Goal: Answer question/provide support: Answer question/provide support

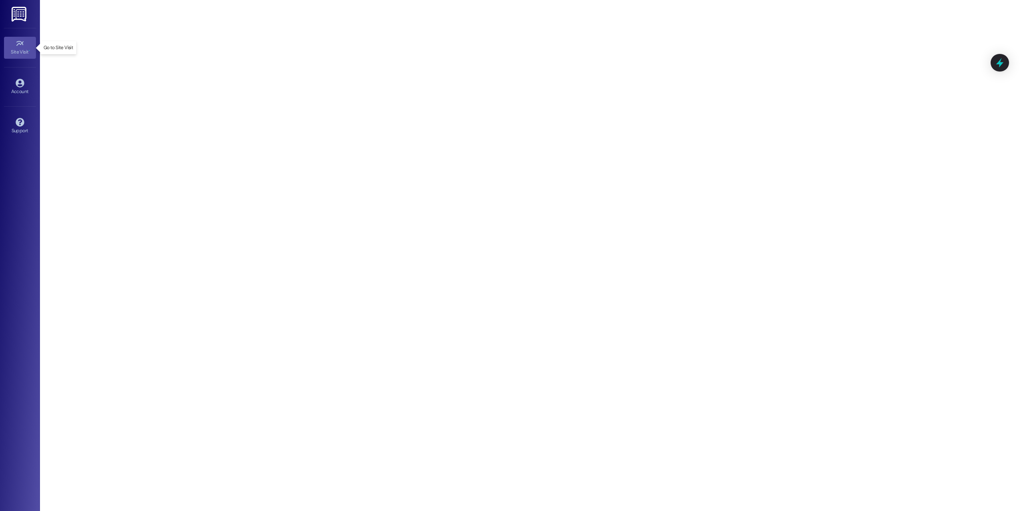
click at [16, 48] on div "Site Visit •" at bounding box center [20, 52] width 40 height 8
click at [18, 45] on icon at bounding box center [20, 43] width 9 height 9
click at [20, 47] on icon at bounding box center [20, 43] width 9 height 9
click at [20, 44] on icon at bounding box center [19, 43] width 7 height 5
click at [19, 12] on img at bounding box center [20, 14] width 16 height 15
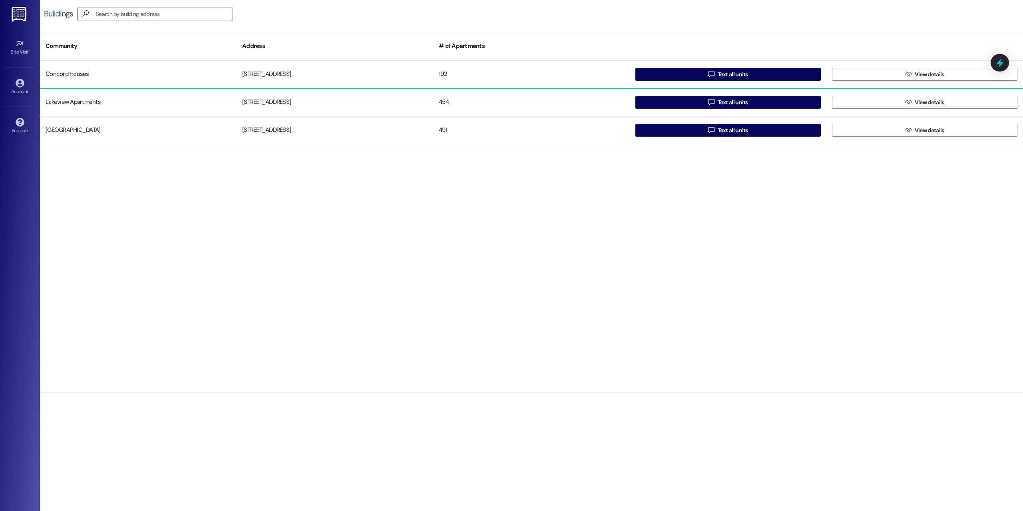
click at [73, 100] on div "Lakeview Apartments" at bounding box center [138, 102] width 197 height 16
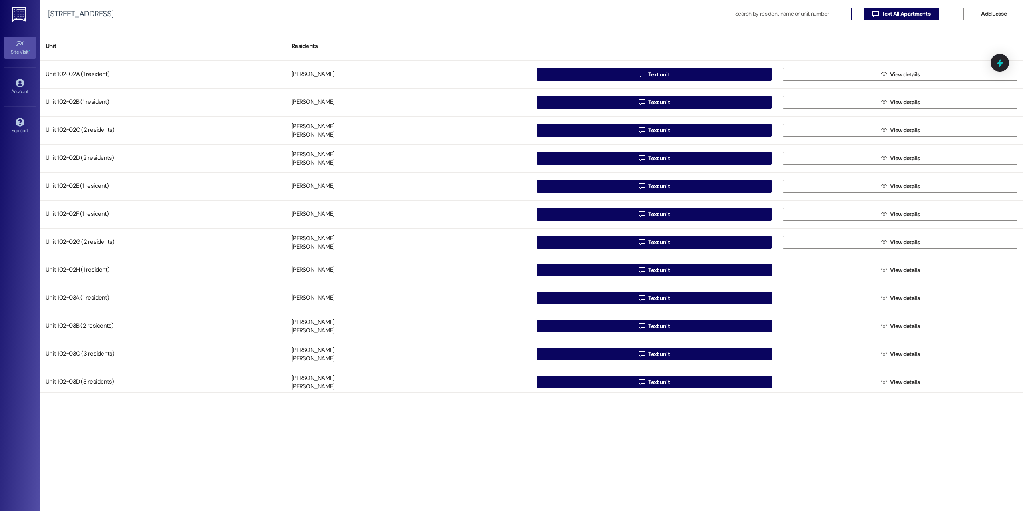
click at [18, 45] on icon at bounding box center [19, 43] width 7 height 5
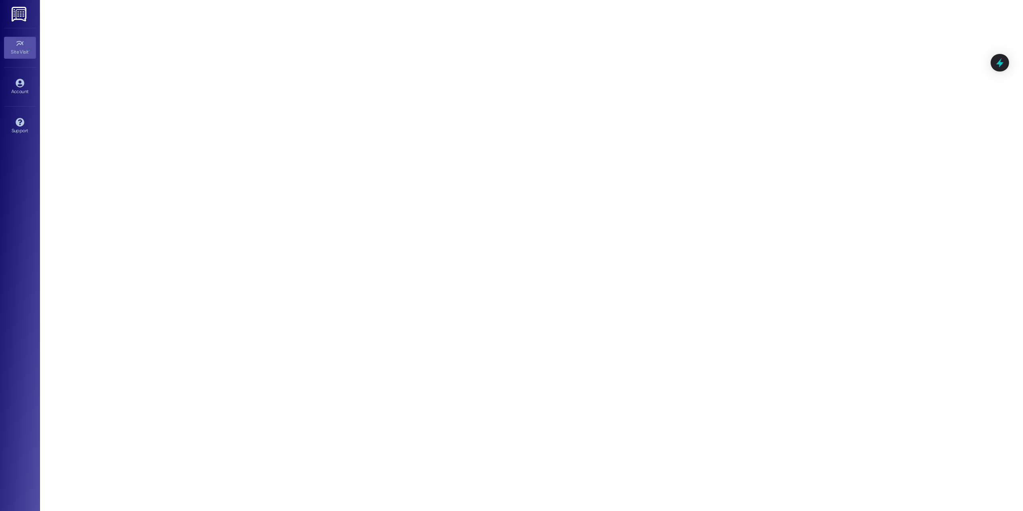
click at [24, 17] on img at bounding box center [20, 14] width 16 height 15
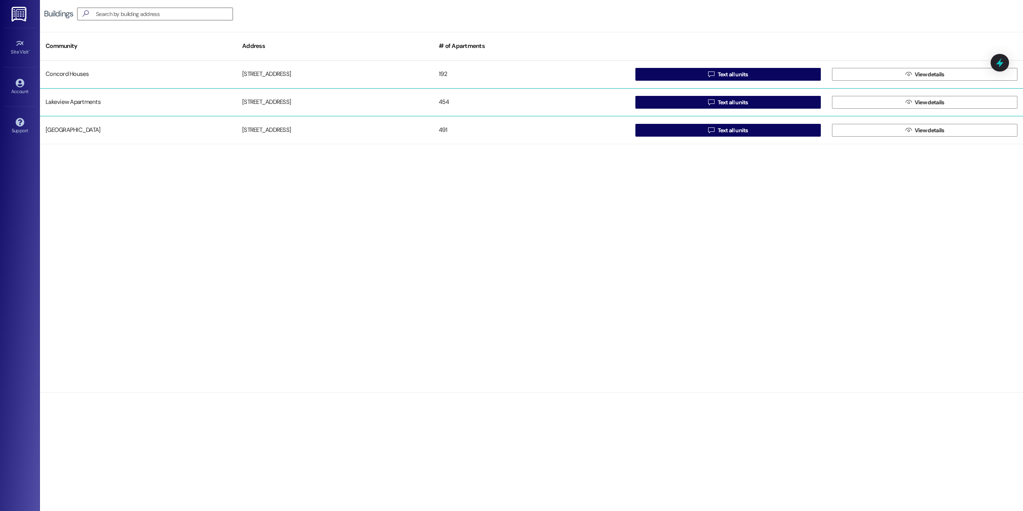
click at [93, 105] on div "Lakeview Apartments" at bounding box center [138, 102] width 197 height 16
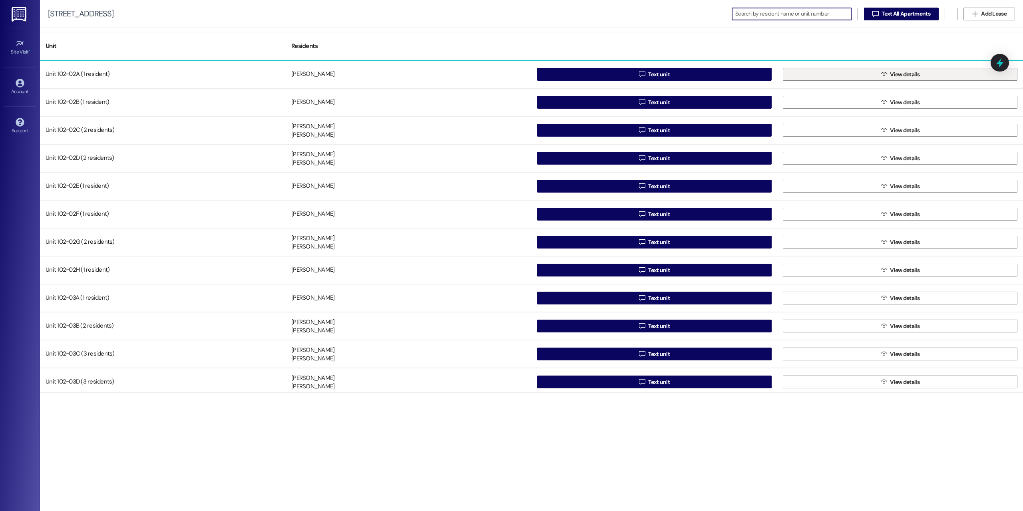
click at [879, 78] on span " View details" at bounding box center [900, 74] width 42 height 12
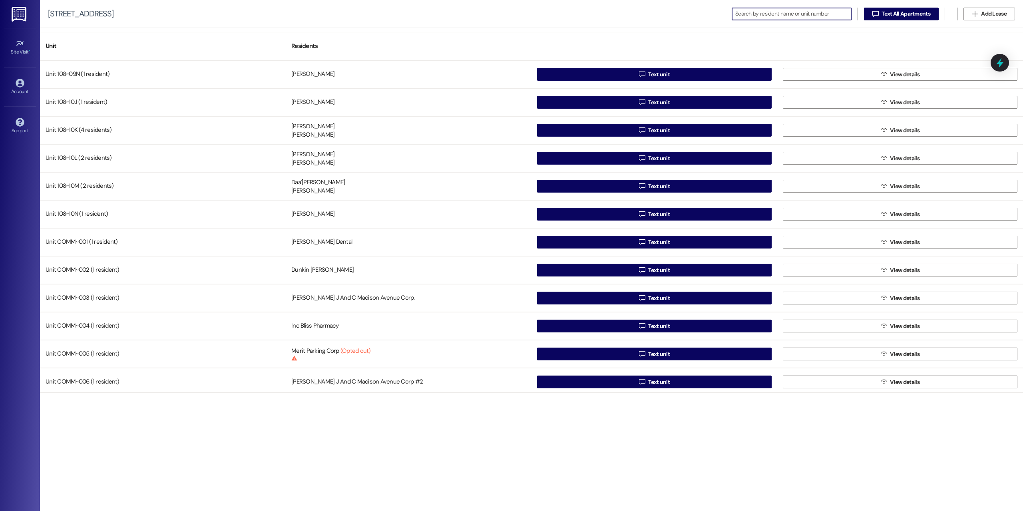
scroll to position [12368, 0]
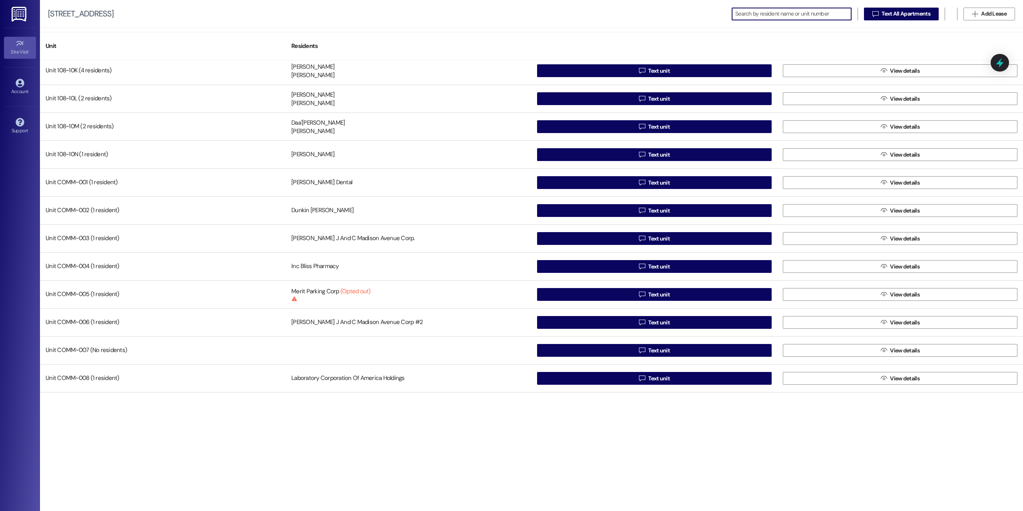
click at [16, 48] on div "Site Visit •" at bounding box center [20, 52] width 40 height 8
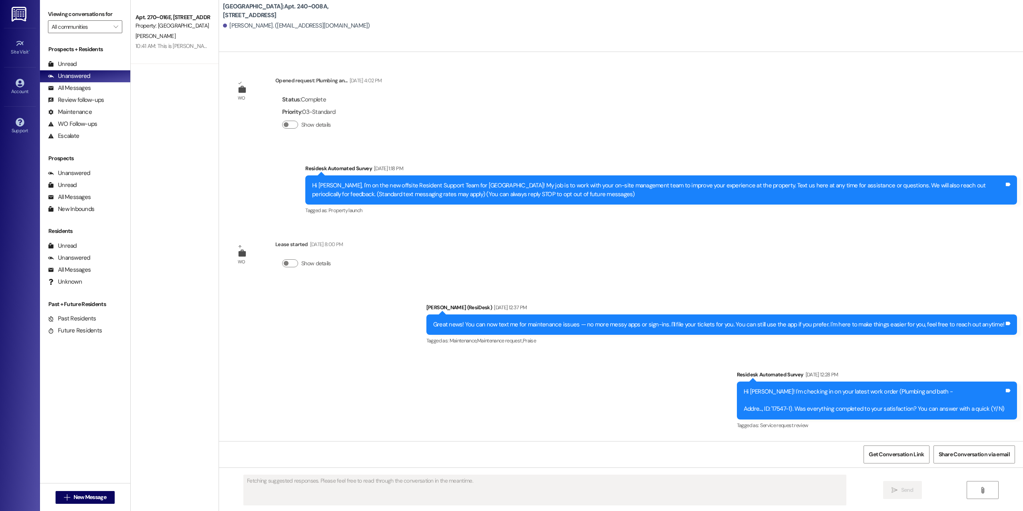
scroll to position [2201, 0]
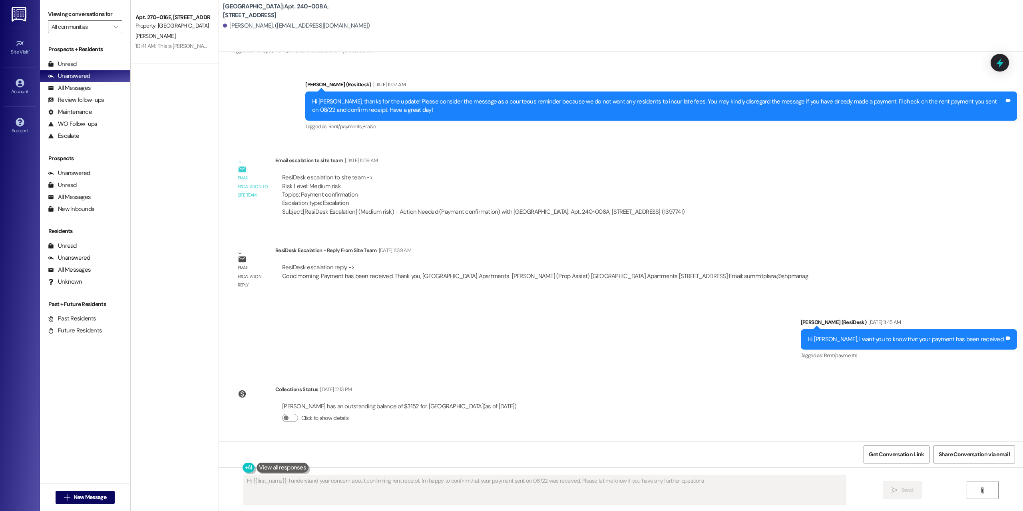
type textarea "Hi {{first_name}}, I understand your concern about confirming rent receipt. I'm…"
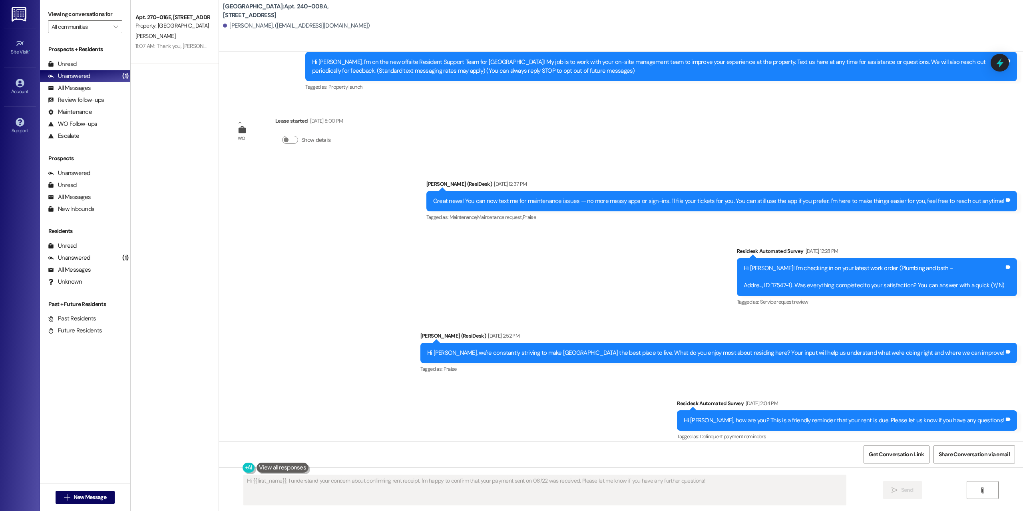
scroll to position [0, 0]
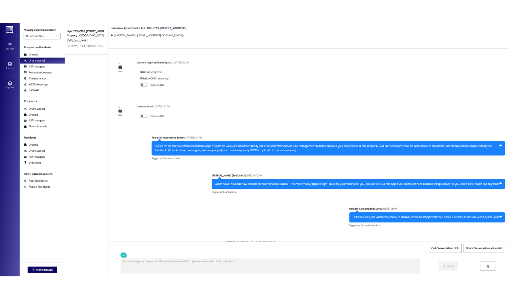
scroll to position [2091, 0]
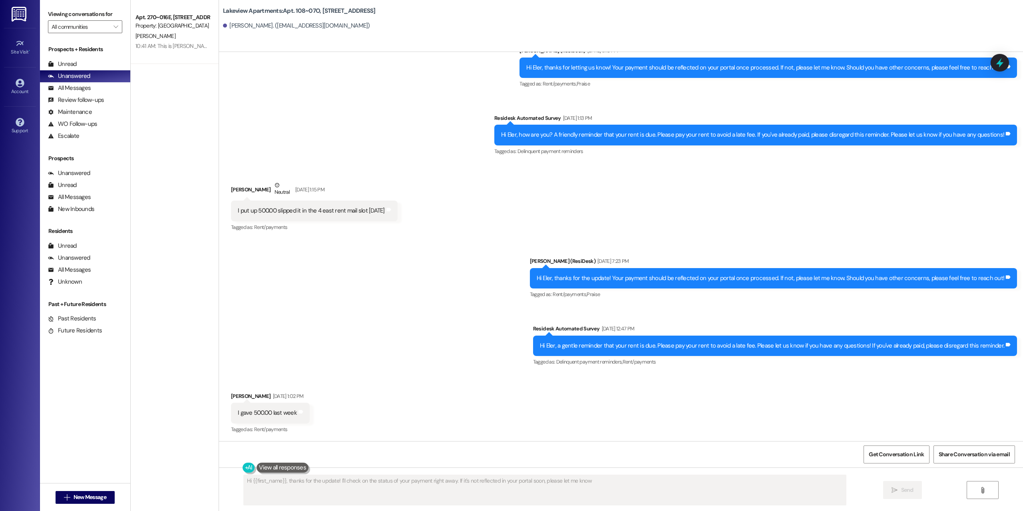
type textarea "Hi {{first_name}}, thanks for the update! I'll check on the status of your paym…"
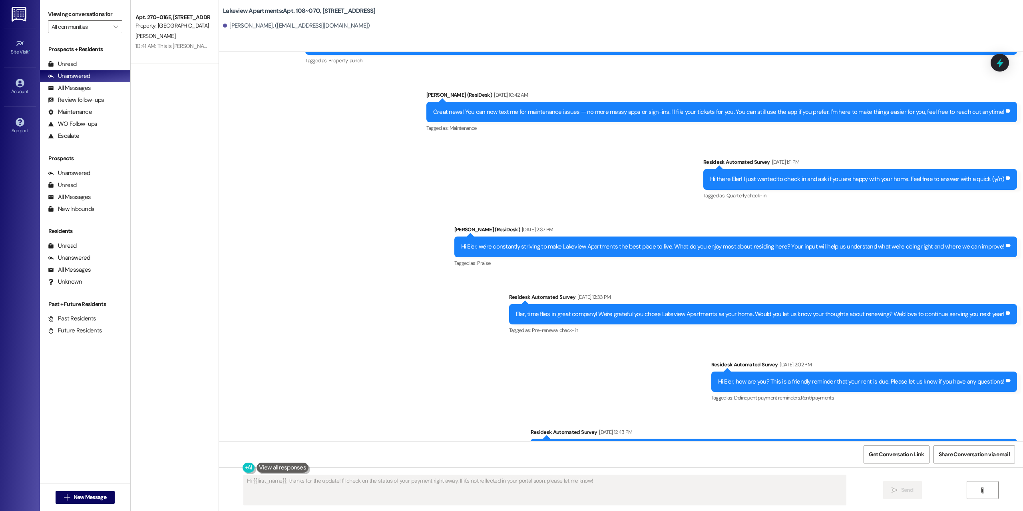
scroll to position [0, 0]
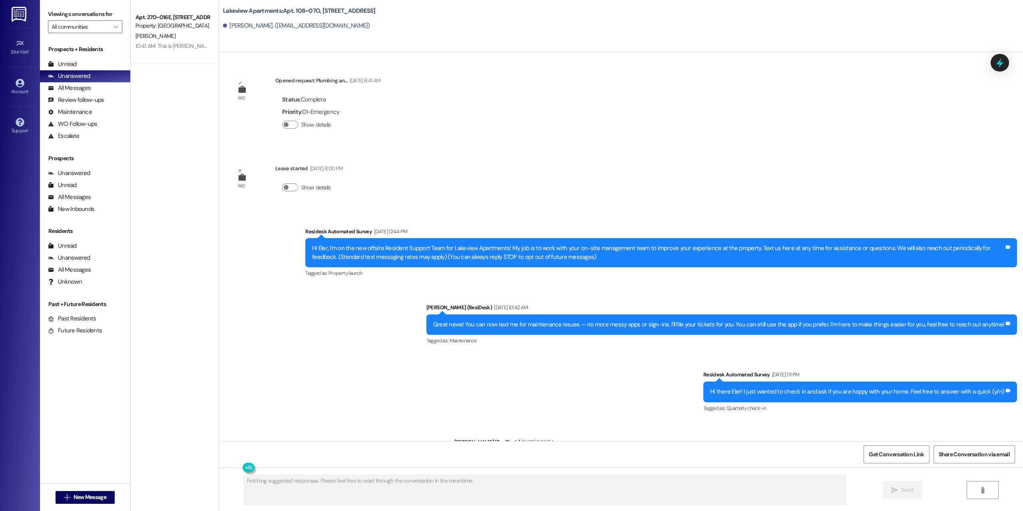
scroll to position [2091, 0]
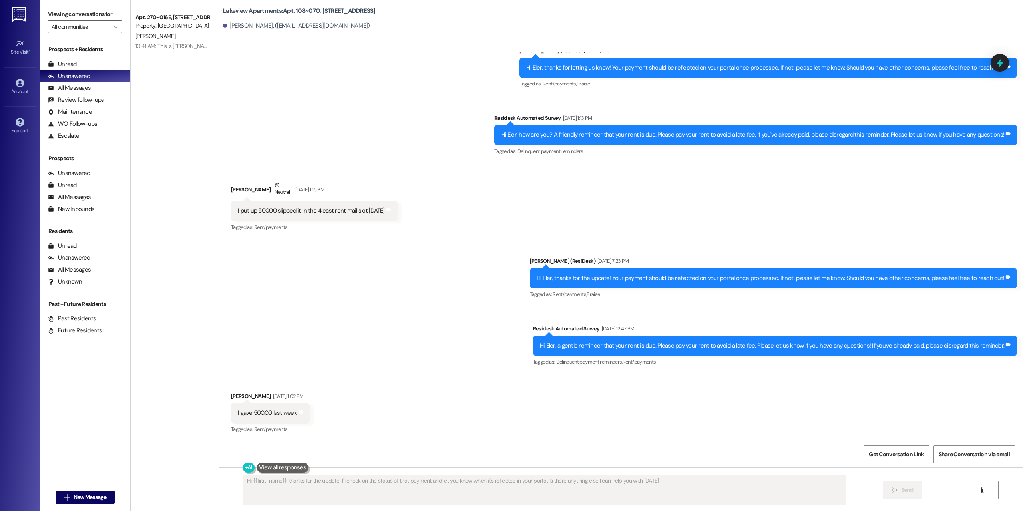
type textarea "Hi {{first_name}}, thanks for the update! I'll check on the status of that paym…"
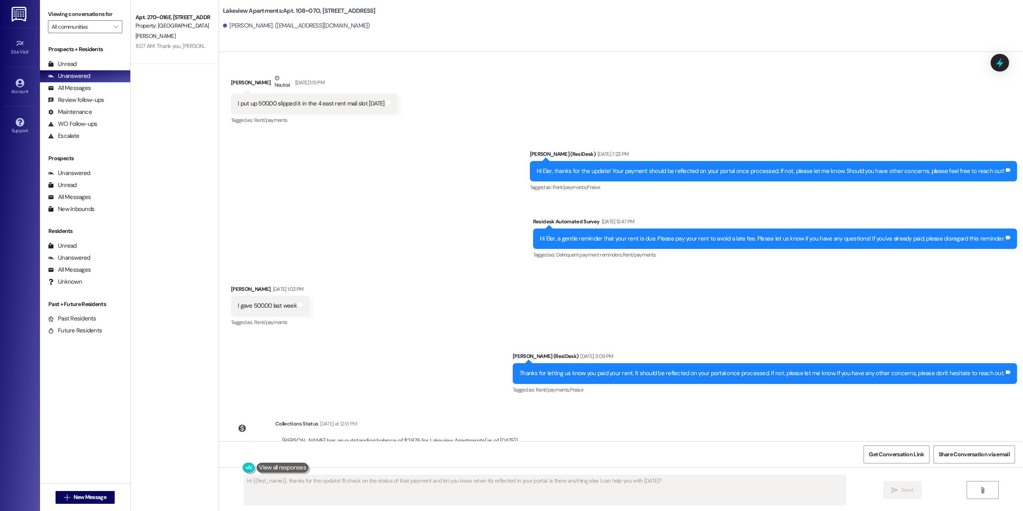
scroll to position [2232, 0]
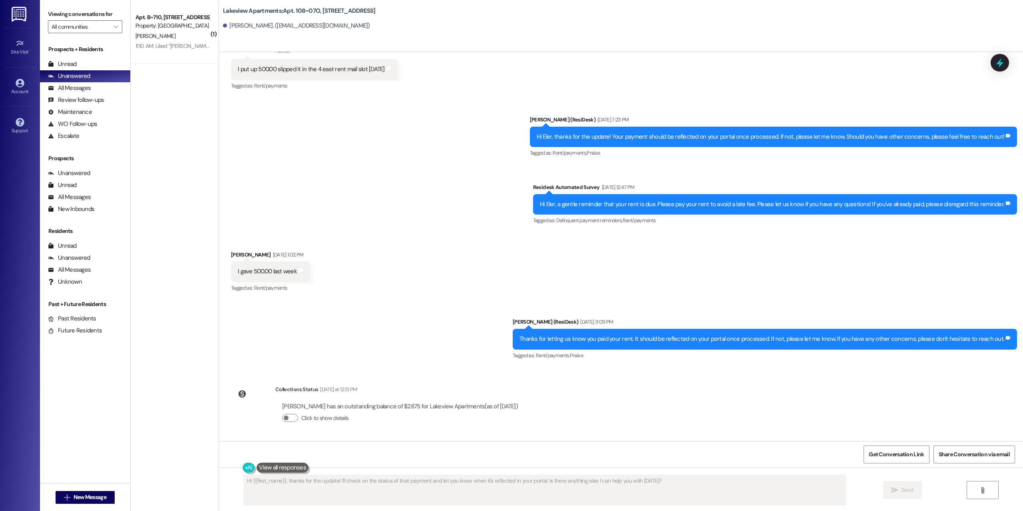
drag, startPoint x: 363, startPoint y: 410, endPoint x: 349, endPoint y: 408, distance: 14.1
click at [364, 410] on div "Eler Lopez has an outstanding balance of $2875 for Lakeview Apartments (as of S…" at bounding box center [400, 406] width 236 height 8
drag, startPoint x: 275, startPoint y: 407, endPoint x: 508, endPoint y: 410, distance: 233.8
click at [508, 410] on div "Eler Lopez has an outstanding balance of $2875 for Lakeview Apartments (as of S…" at bounding box center [399, 415] width 249 height 38
click at [284, 418] on span "button" at bounding box center [286, 418] width 5 height 5
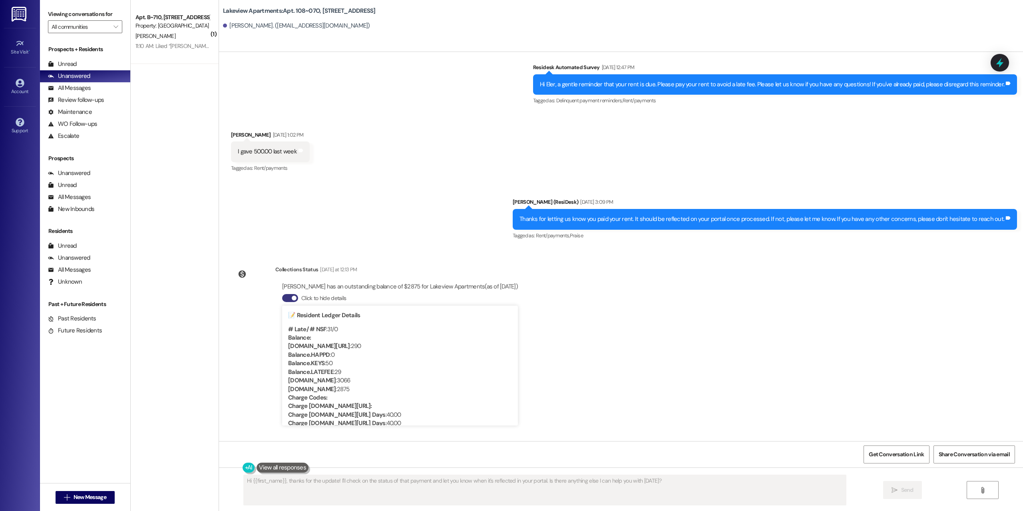
scroll to position [2312, 0]
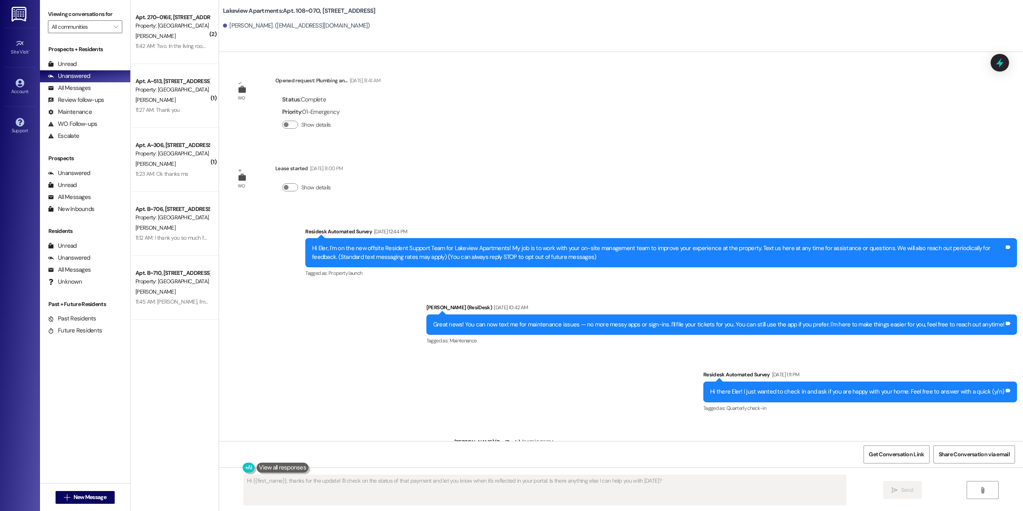
scroll to position [2312, 0]
